Goal: Information Seeking & Learning: Learn about a topic

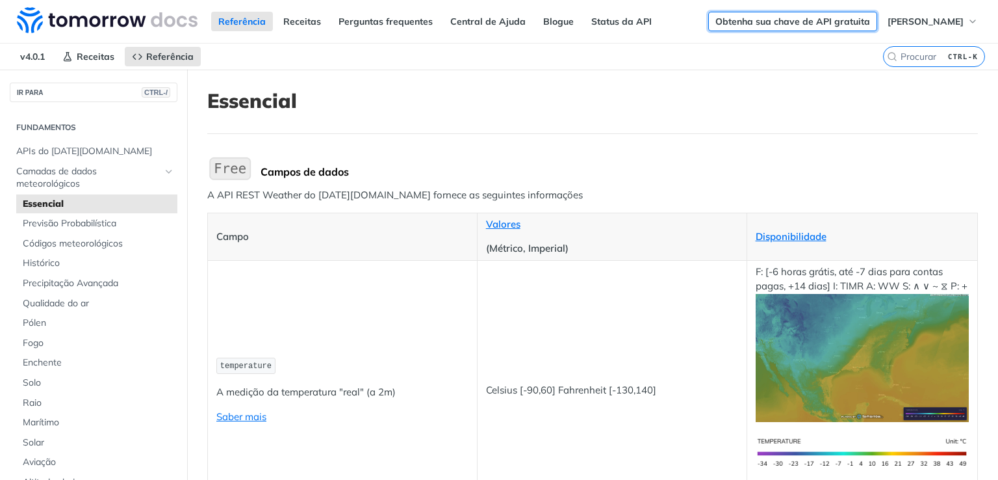
click at [818, 23] on font "Obtenha sua chave de API gratuita" at bounding box center [793, 22] width 155 height 12
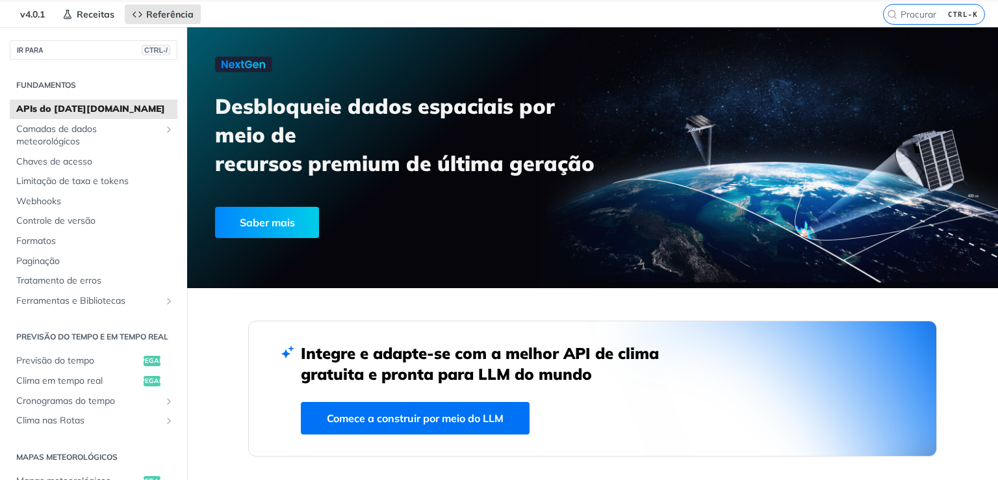
scroll to position [65, 0]
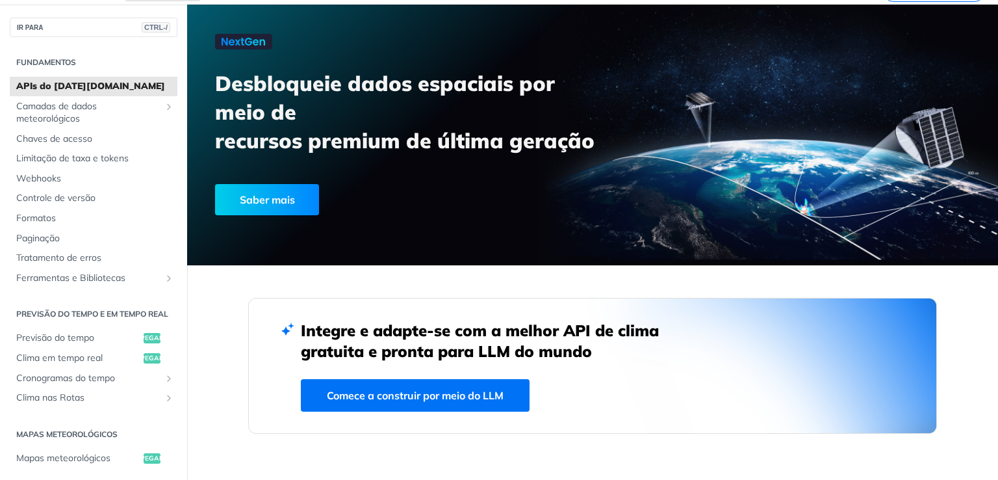
click at [291, 201] on font "Saber mais" at bounding box center [267, 199] width 55 height 13
click at [107, 159] on font "Limitação de taxa e tokens" at bounding box center [72, 158] width 112 height 12
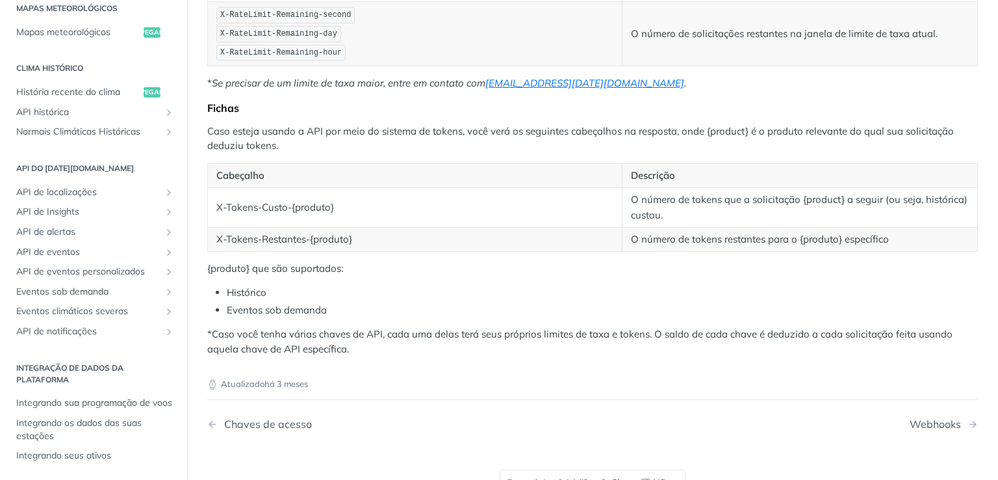
scroll to position [446, 0]
